Goal: Task Accomplishment & Management: Use online tool/utility

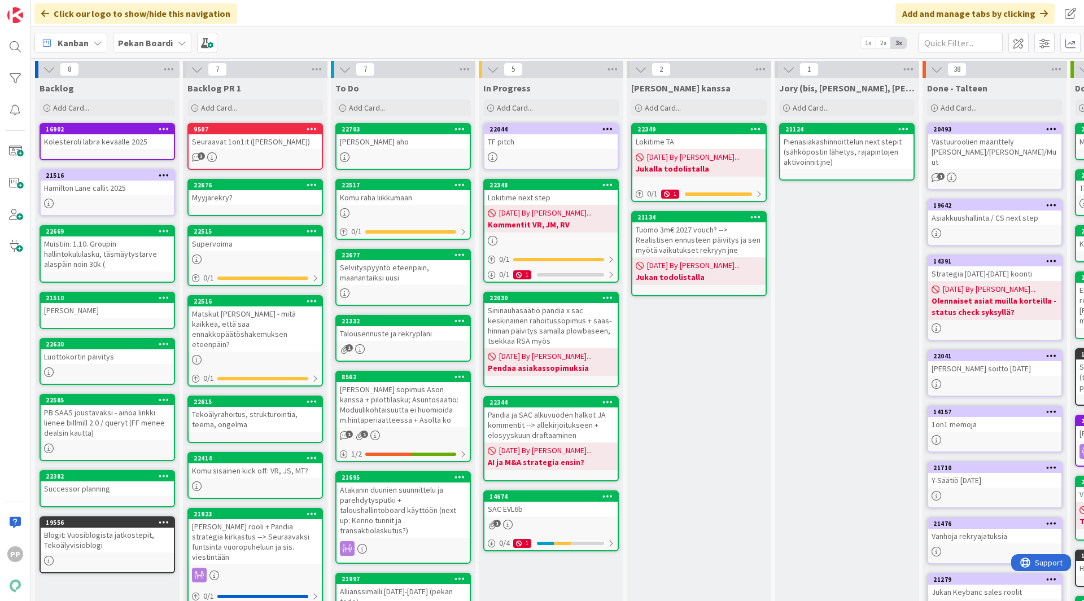
click at [409, 274] on div "Selvityspyyntö eteenpäin, maanantaiksi uusi" at bounding box center [402, 272] width 133 height 25
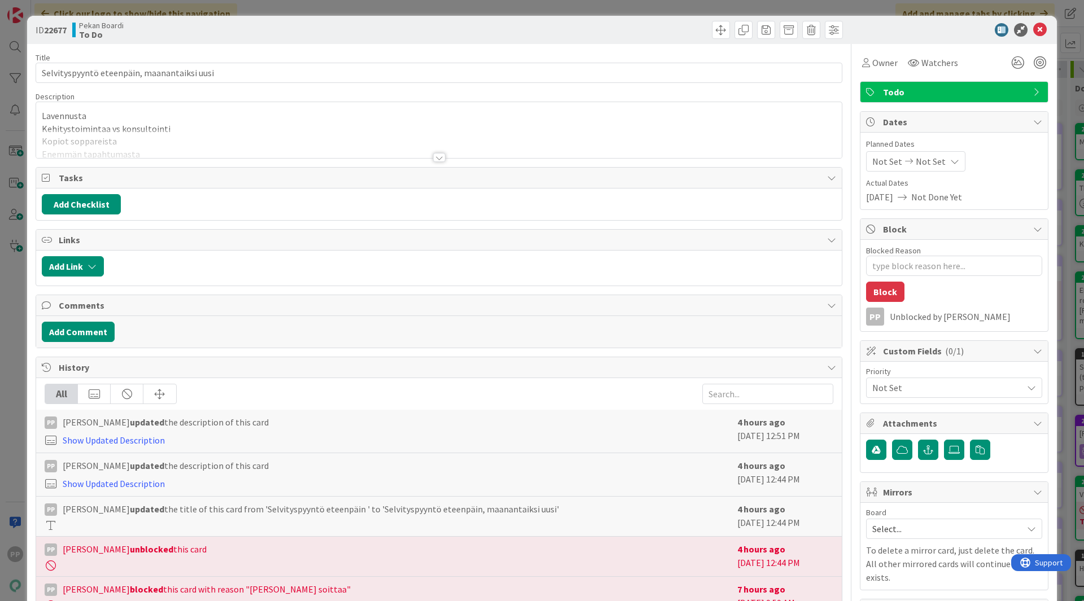
type textarea "x"
click at [249, 123] on div "Lavennusta Kehitystoimintaa vs konsultointi Kopiot soppareista Enemmän tapahtum…" at bounding box center [439, 130] width 806 height 56
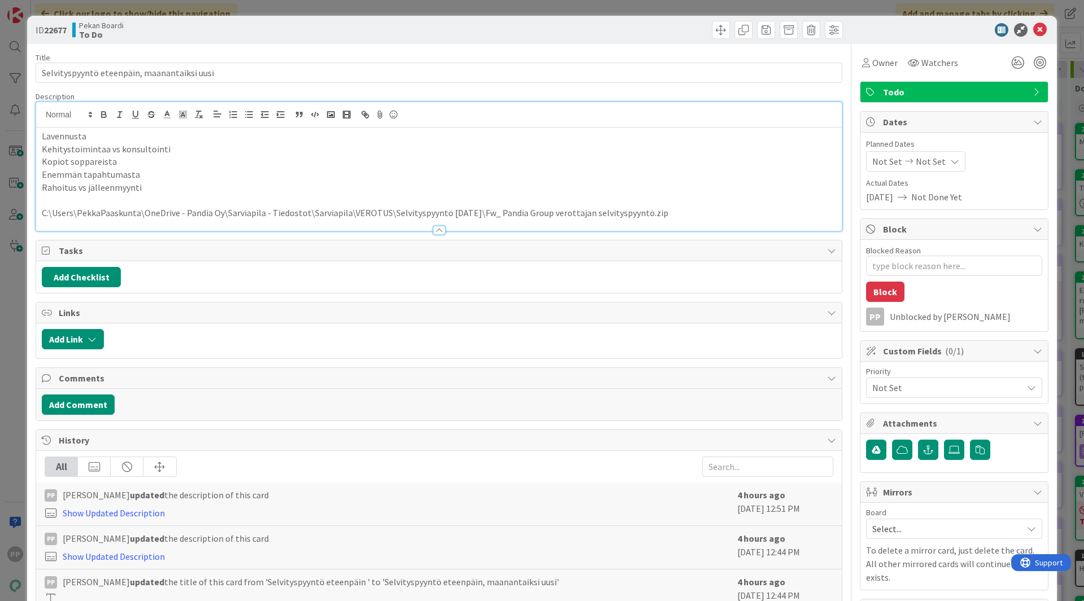
click at [192, 191] on p "Rahoitus vs jälleenmyynti" at bounding box center [439, 187] width 794 height 13
drag, startPoint x: 192, startPoint y: 191, endPoint x: 0, endPoint y: 122, distance: 204.4
click at [0, 122] on div "ID 22677 Pekan Boardi To Do Title 43 / 128 Selvityspyyntö eteenpäin, maanantaik…" at bounding box center [542, 300] width 1084 height 601
copy div "Lavennusta Kehitystoimintaa vs konsultointi Kopiot soppareista Enemmän tapahtum…"
click at [277, 178] on p "Enemmän tapahtumasta" at bounding box center [439, 174] width 794 height 13
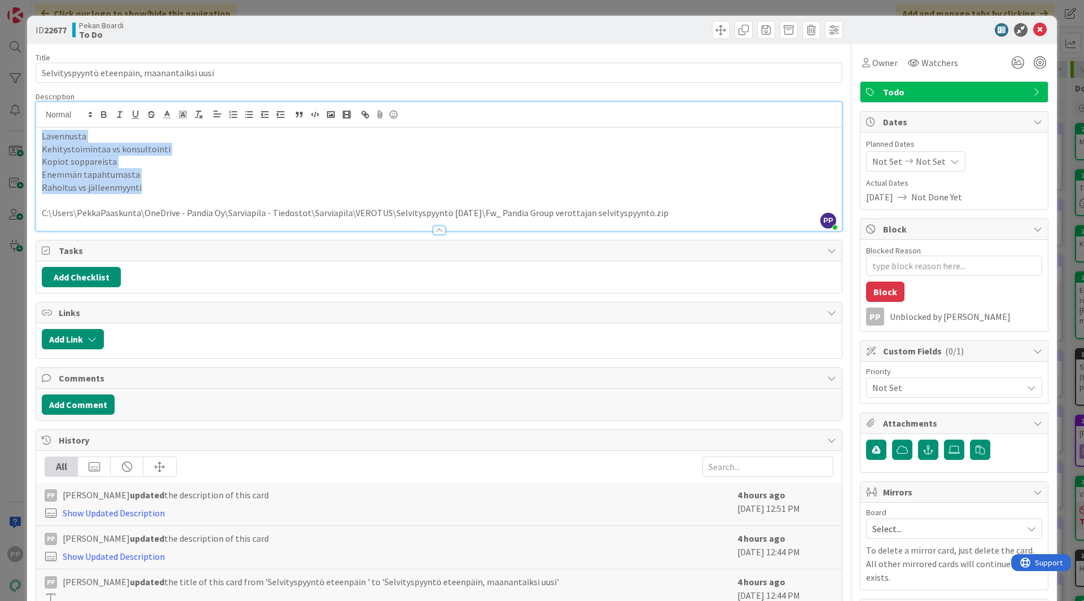
drag, startPoint x: 213, startPoint y: 183, endPoint x: 3, endPoint y: 123, distance: 218.0
click at [3, 123] on div "ID 22677 Pekan Boardi To Do Title 43 / 128 Selvityspyyntö eteenpäin, maanantaik…" at bounding box center [542, 300] width 1084 height 601
copy div "Lavennusta Kehitystoimintaa vs konsultointi Kopiot soppareista Enemmän tapahtum…"
click at [347, 205] on p at bounding box center [439, 200] width 794 height 13
drag, startPoint x: 156, startPoint y: 186, endPoint x: 0, endPoint y: 105, distance: 176.2
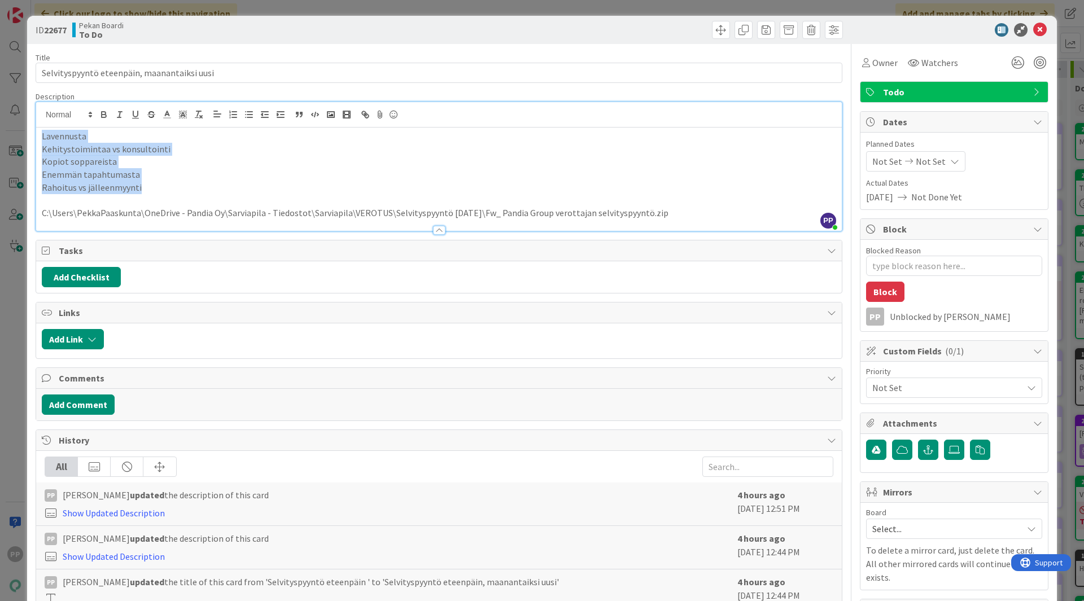
click at [0, 105] on div "ID 22677 Pekan Boardi To Do Title 43 / 128 Selvityspyyntö eteenpäin, maanantaik…" at bounding box center [542, 300] width 1084 height 601
copy div "Lavennusta Kehitystoimintaa vs konsultointi Kopiot soppareista Enemmän tapahtum…"
click at [427, 203] on p at bounding box center [439, 200] width 794 height 13
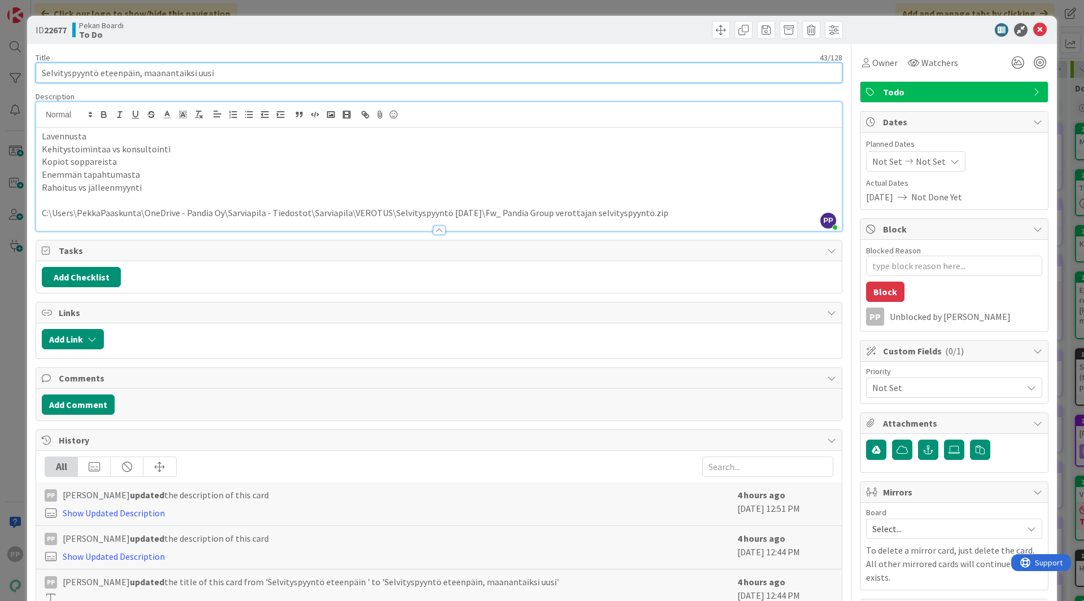
drag, startPoint x: 141, startPoint y: 69, endPoint x: 612, endPoint y: -49, distance: 486.4
click at [612, 0] on html "PP Click our logo to show/hide this navigation Add and manage tabs by clicking …" at bounding box center [542, 300] width 1084 height 601
type input "Selvityspyyntö eteenpäin"
type textarea "x"
type input "Selvityspyyntö eteenpäin"
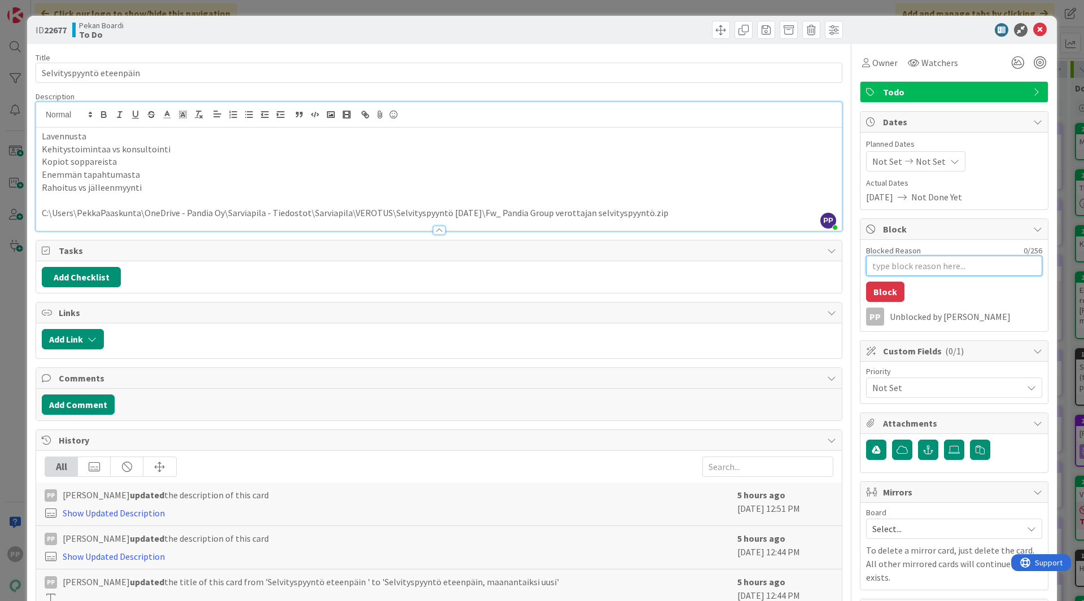
click at [967, 268] on textarea "Blocked Reason" at bounding box center [954, 266] width 176 height 20
type textarea "x"
type textarea "H"
type textarea "x"
type textarea "He"
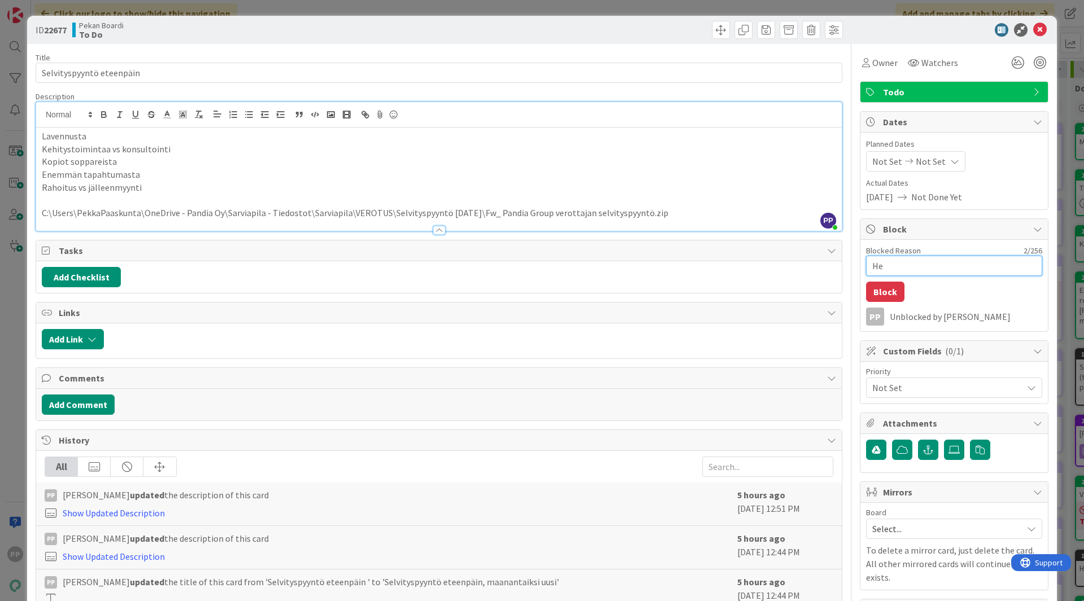
type textarea "x"
type textarea "Hen"
type textarea "x"
type textarea "Henr"
type textarea "x"
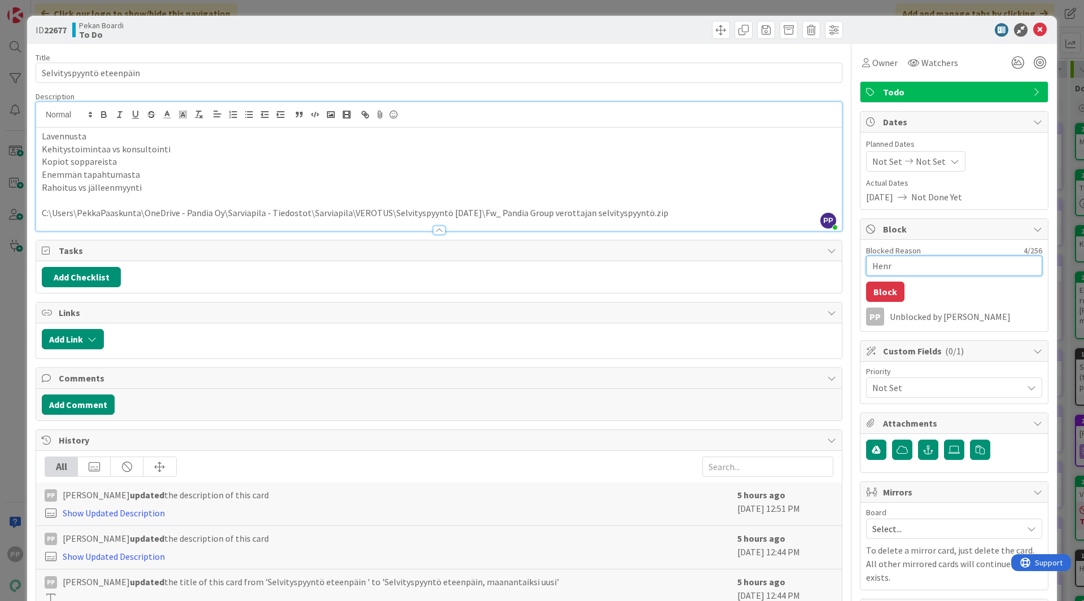
type textarea "Henri"
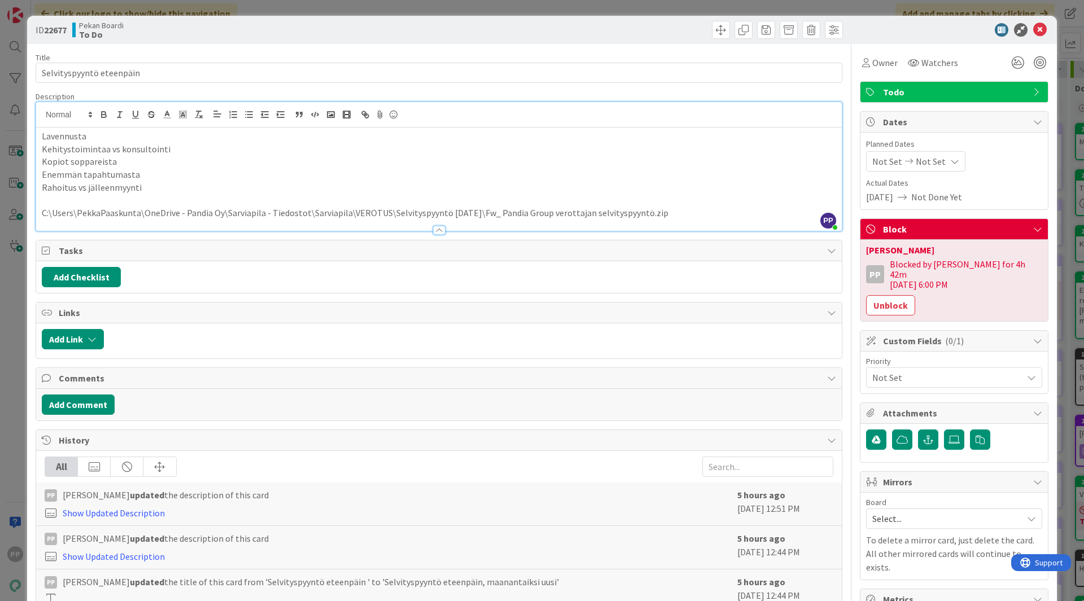
click at [1062, 132] on div "ID 22677 Pekan Boardi To Do Title 24 / 128 Selvityspyyntö eteenpäin Description…" at bounding box center [542, 300] width 1084 height 601
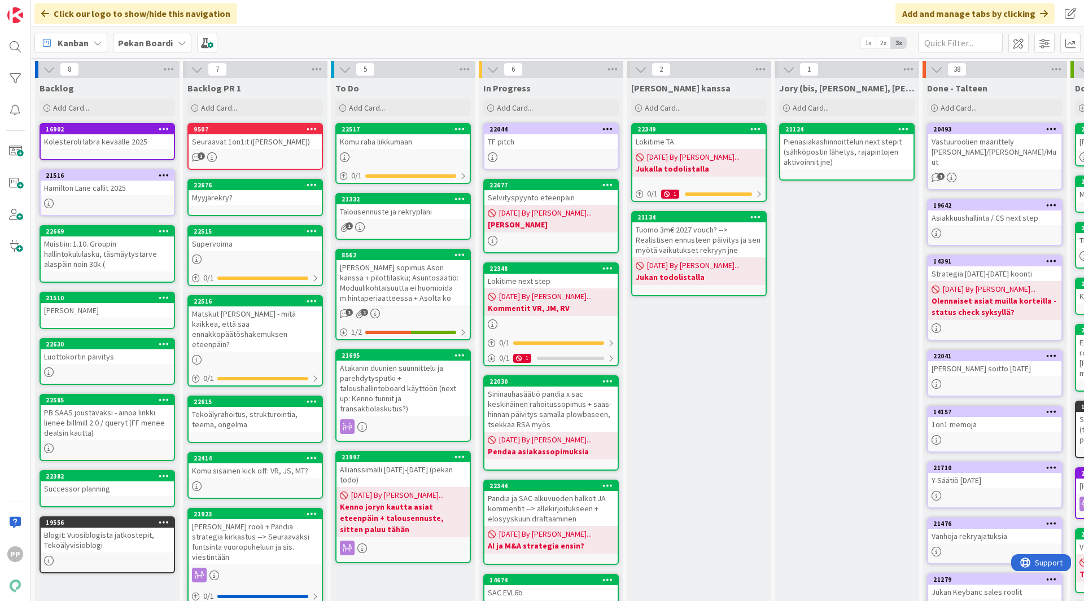
click at [408, 139] on div "Komu raha liikkumaan" at bounding box center [402, 141] width 133 height 15
type textarea "x"
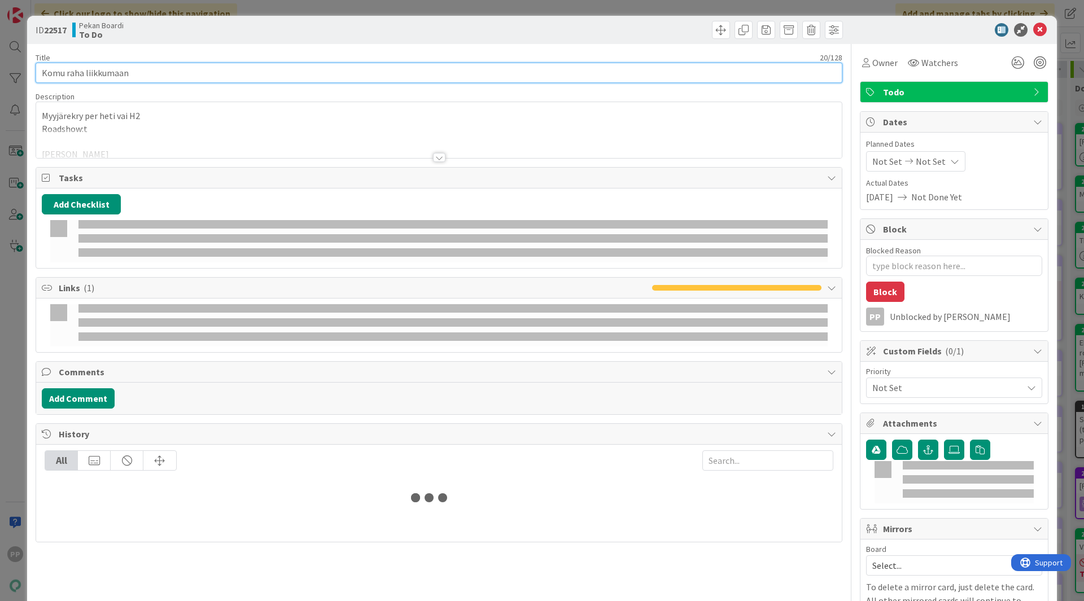
click at [295, 71] on input "Komu raha liikkumaan" at bounding box center [439, 73] width 807 height 20
type input "Komu raha liikkumaan - tsekki Henriltä"
type textarea "x"
type input "Komu raha liikkumaan - tsekki Henriltä,"
type textarea "x"
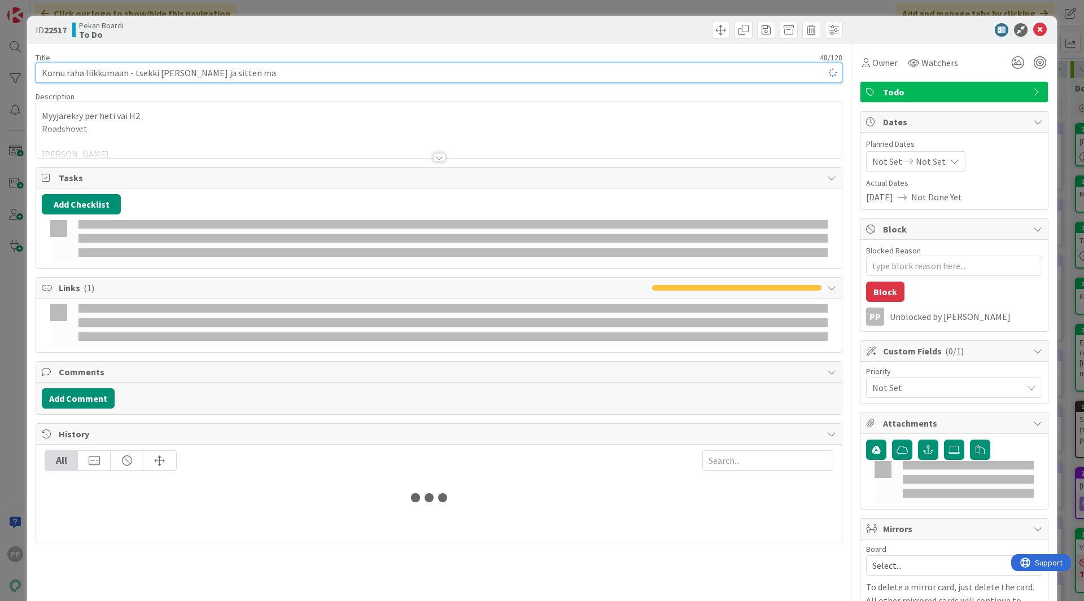
type input "Komu raha liikkumaan - tsekki Henriltä ja sitten mah"
type textarea "x"
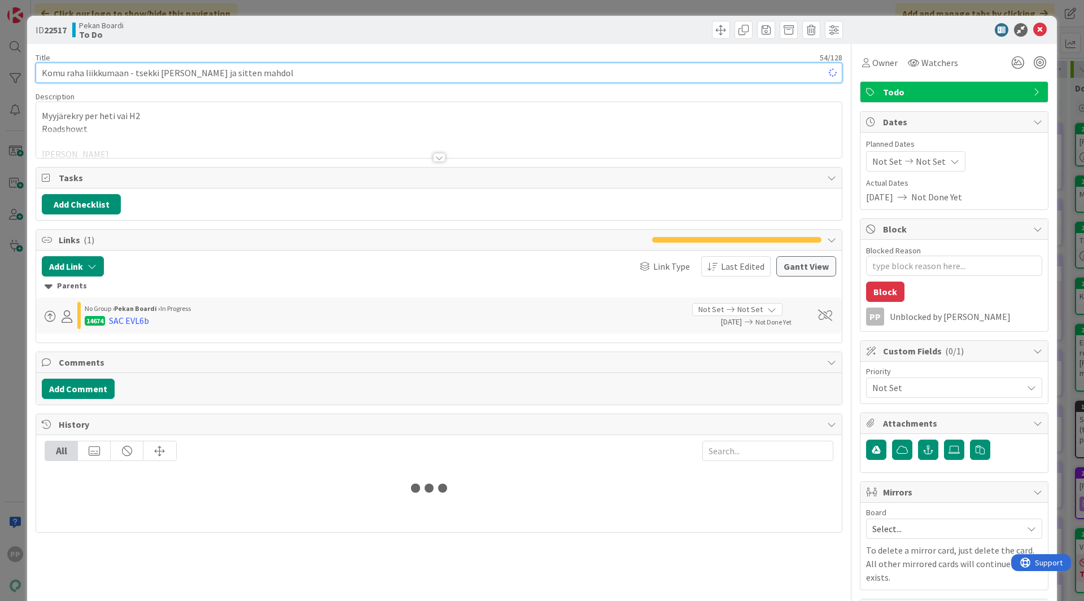
type input "Komu raha liikkumaan - tsekki Henriltä ja sitten mahdoll"
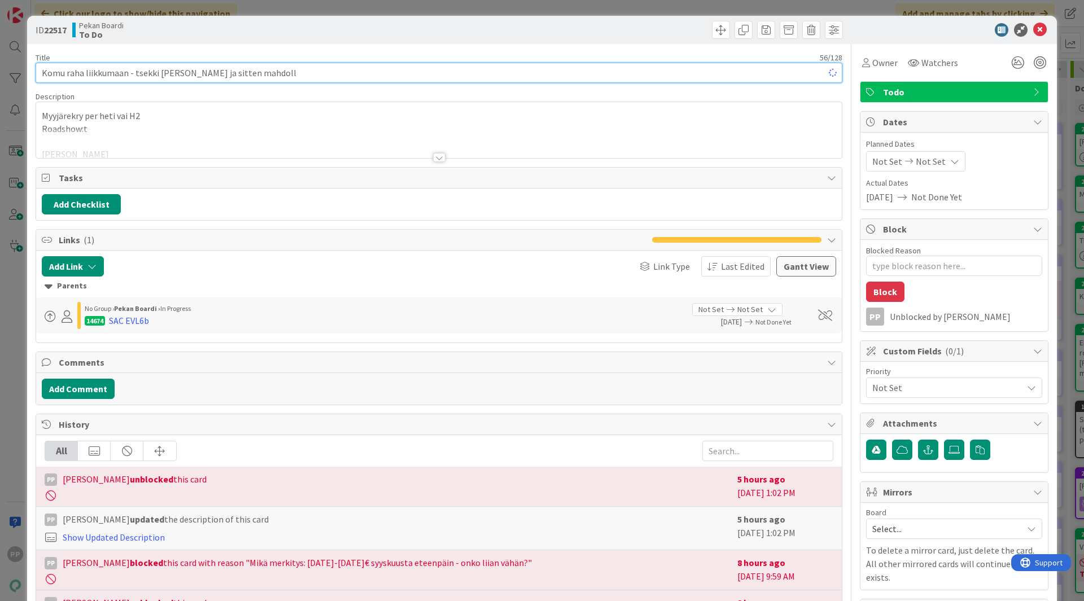
type textarea "x"
type input "Komu raha liikkumaan - tsekki Henriltä ja sitten mahdolli"
type textarea "x"
type input "Komu raha liikkumaan - tsekki Henriltä ja sitten mahdollinen ehdotus"
type textarea "x"
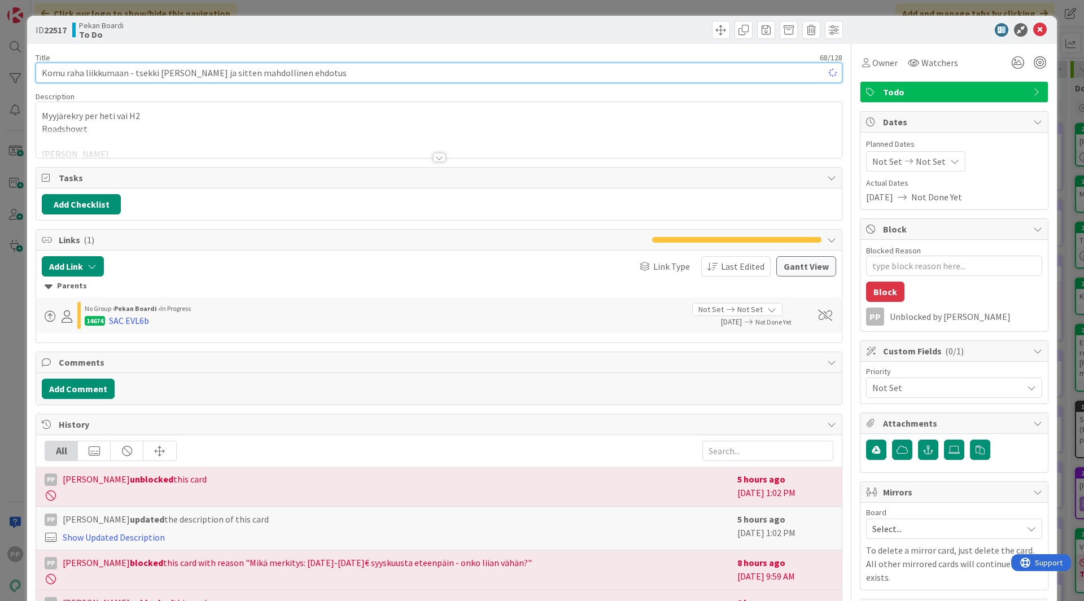
type input "Komu raha liikkumaan - tsekki Henriltä ja sitten mahdollinen ehdotus"
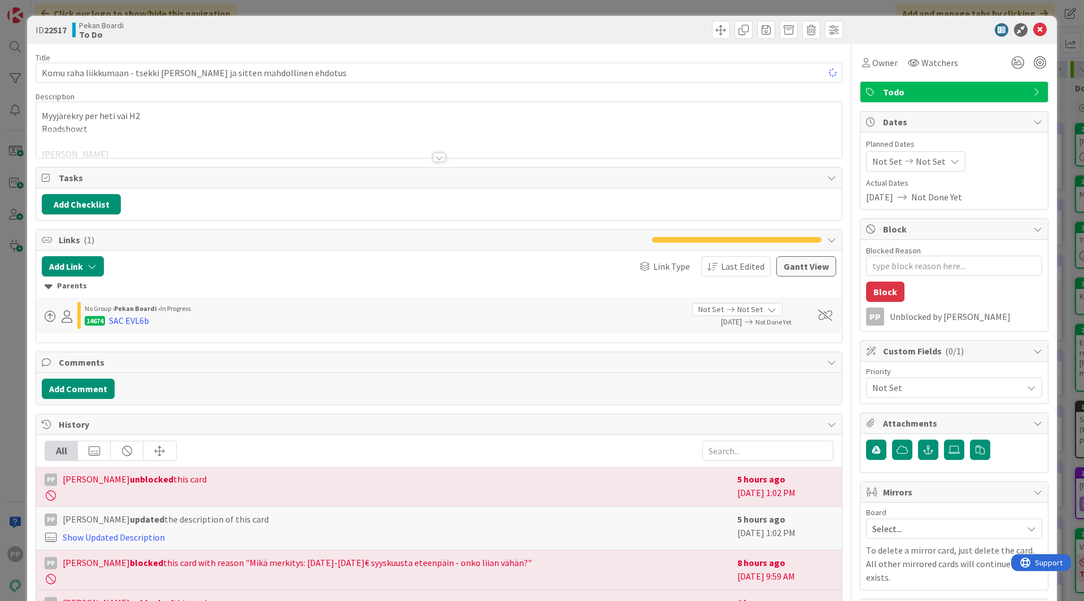
type textarea "x"
click at [284, 51] on div "Title 68 / 128 Komu raha liikkumaan - tsekki Henriltä ja sitten mahdollinen ehd…" at bounding box center [439, 428] width 807 height 769
click at [284, 8] on div "ID 22517 Pekan Boardi To Do Title 68 / 128 Komu raha liikkumaan - tsekki Henril…" at bounding box center [542, 300] width 1084 height 601
